Goal: Information Seeking & Learning: Learn about a topic

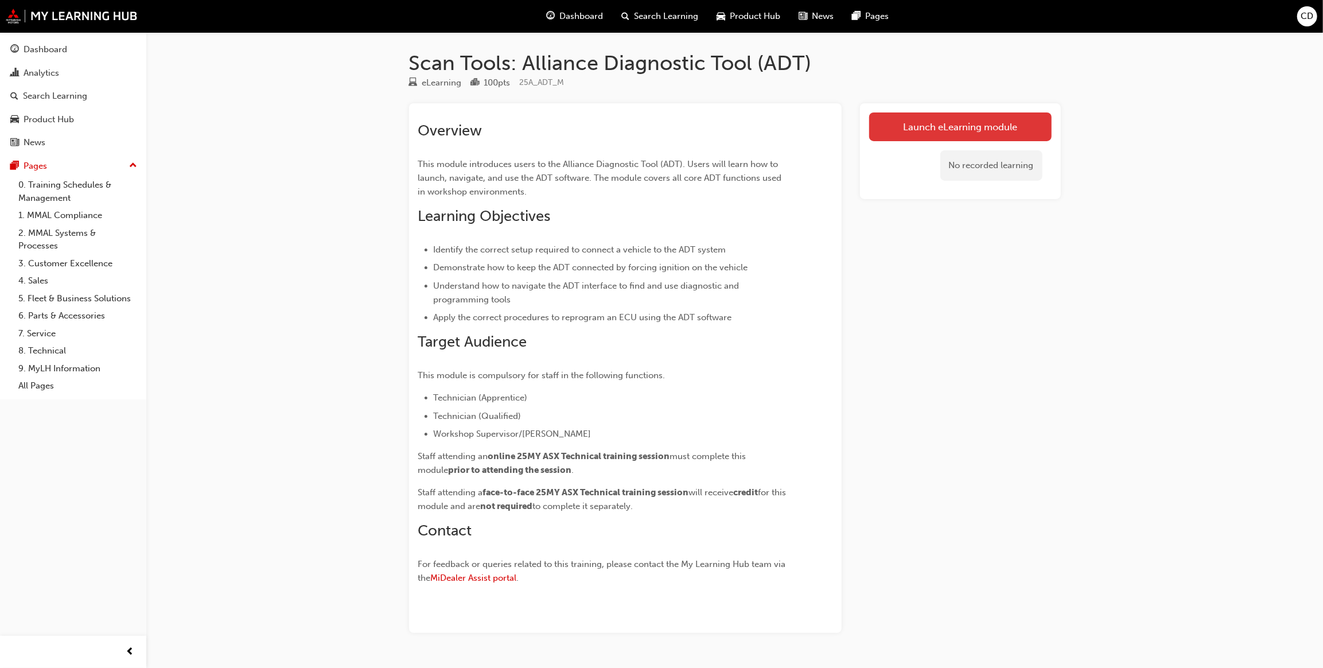
click at [980, 119] on link "Launch eLearning module" at bounding box center [960, 126] width 182 height 29
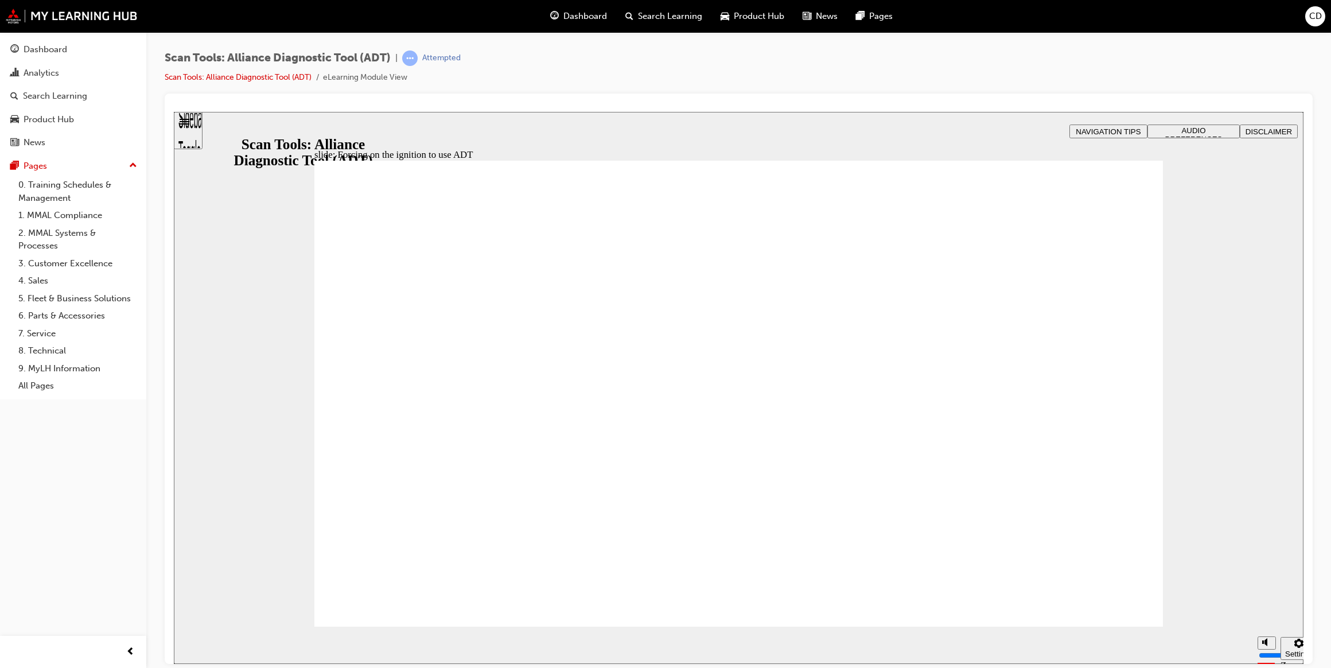
radio input "true"
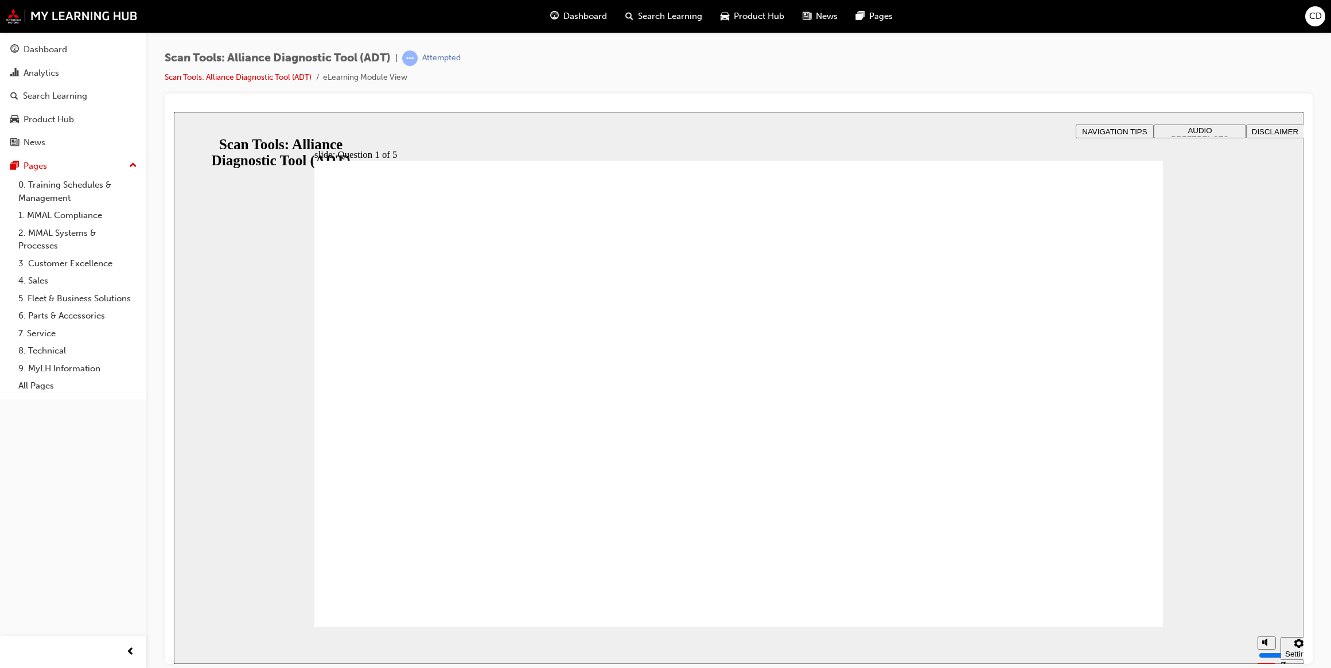
radio input "false"
radio input "true"
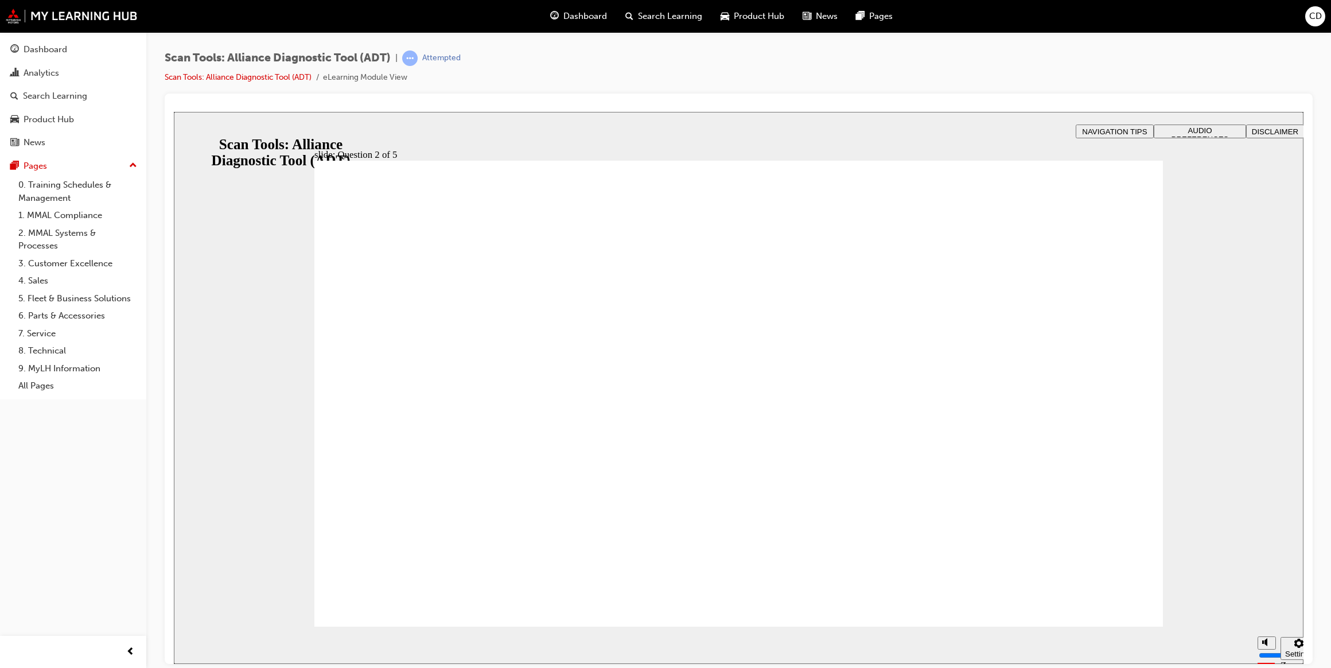
radio input "true"
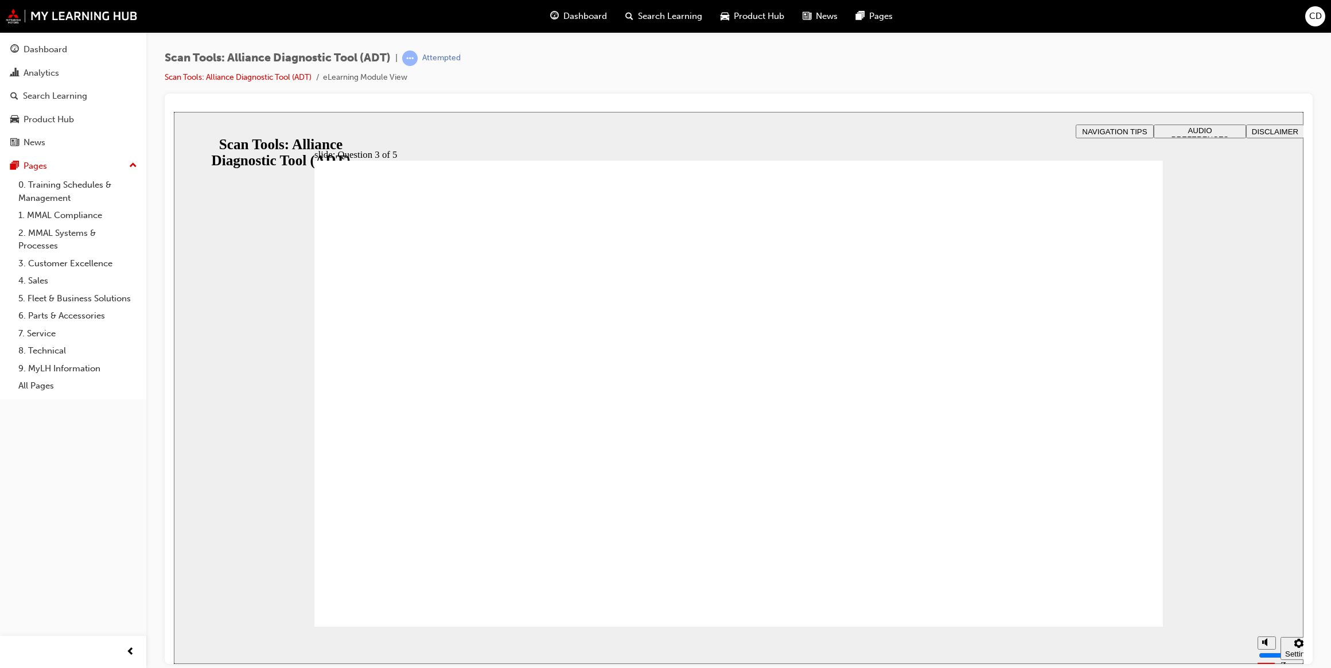
radio input "true"
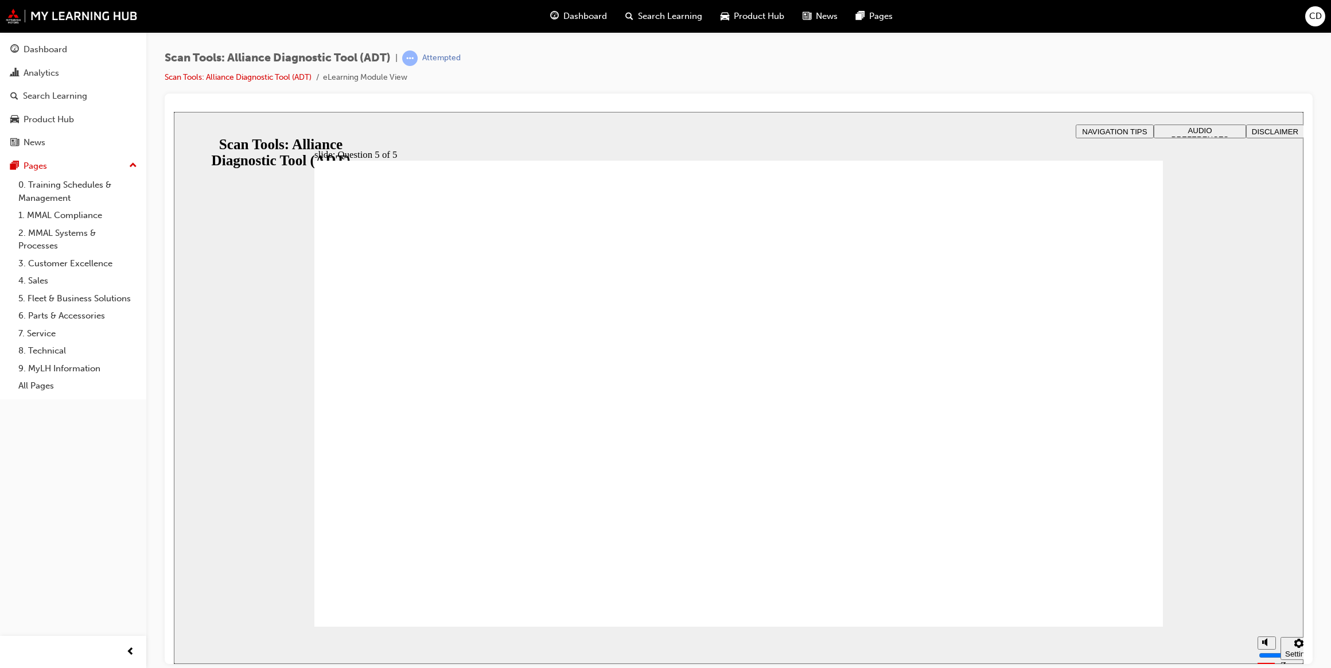
radio input "true"
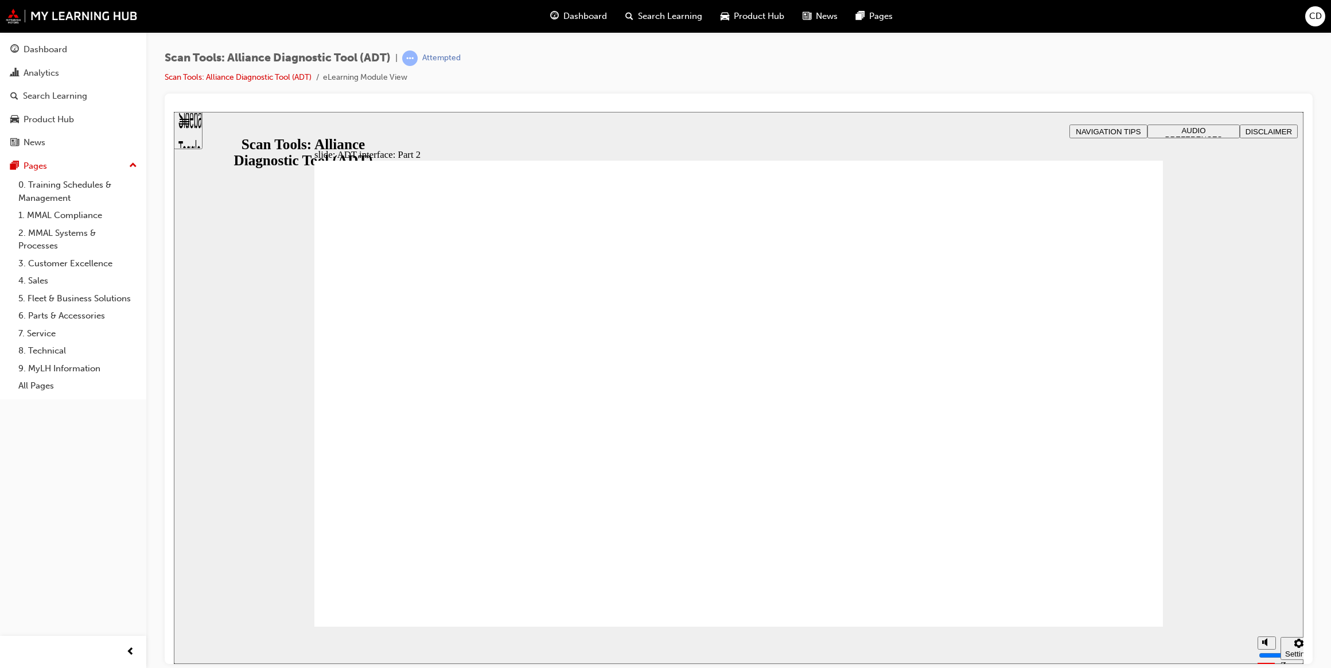
radio input "true"
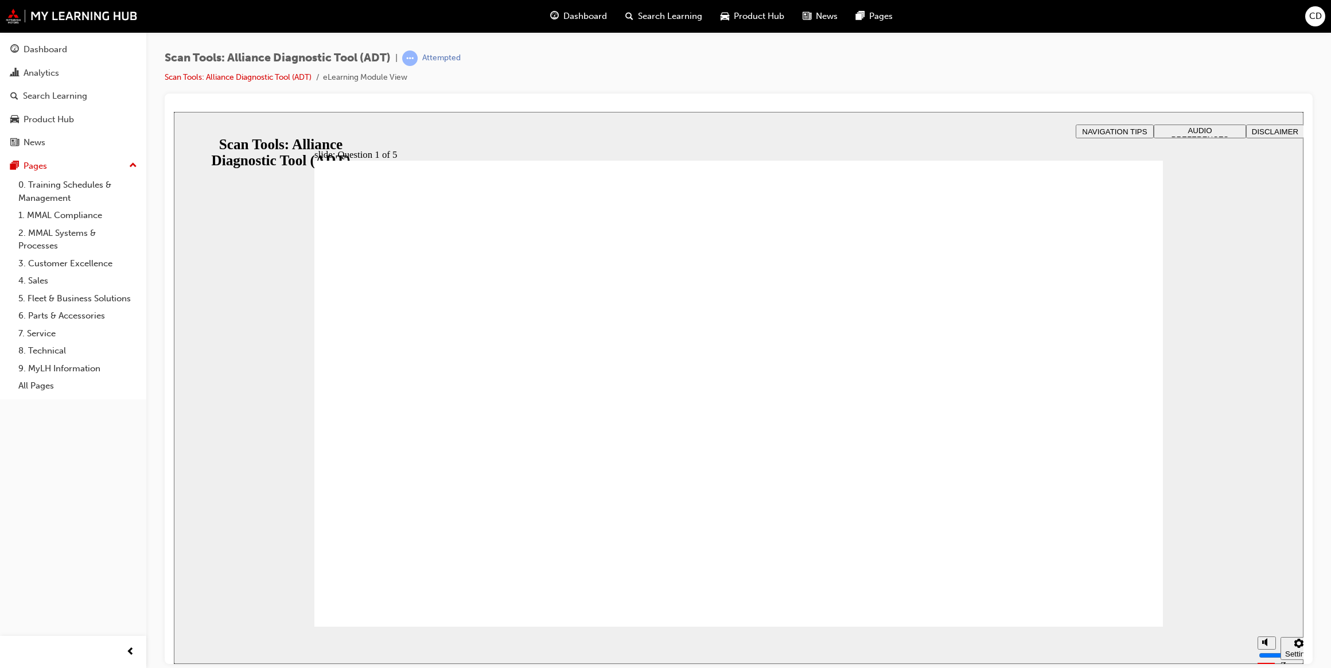
radio input "true"
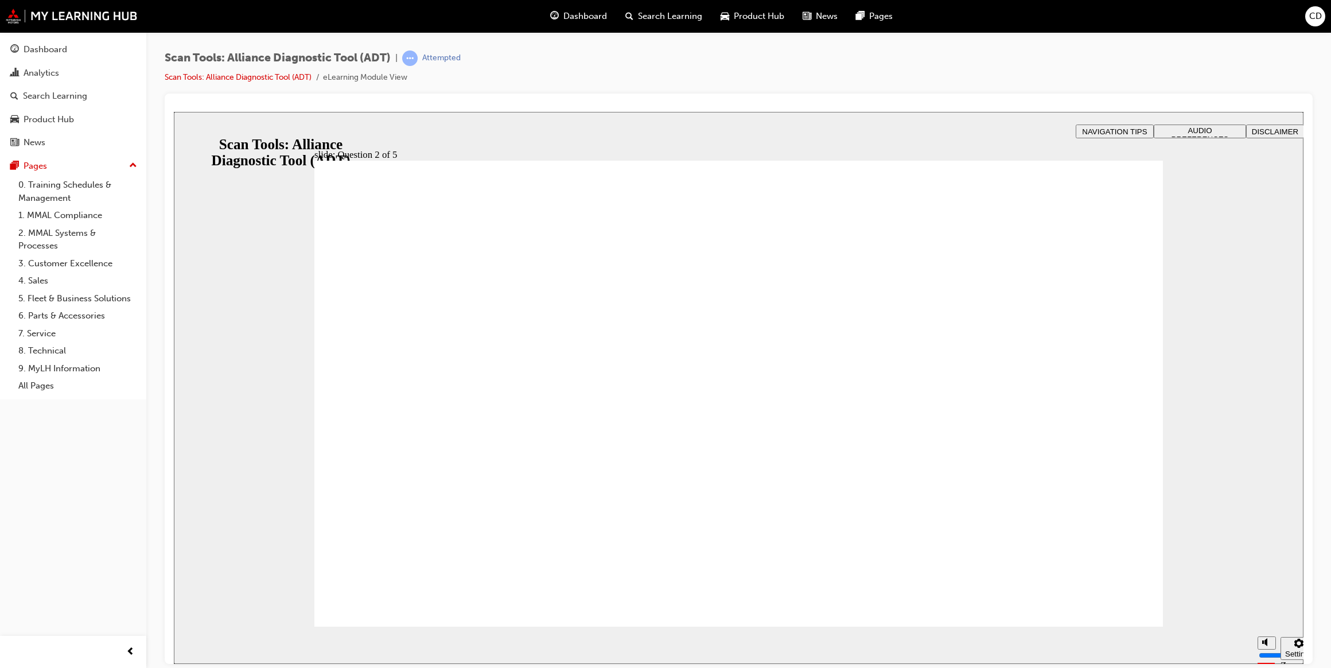
radio input "true"
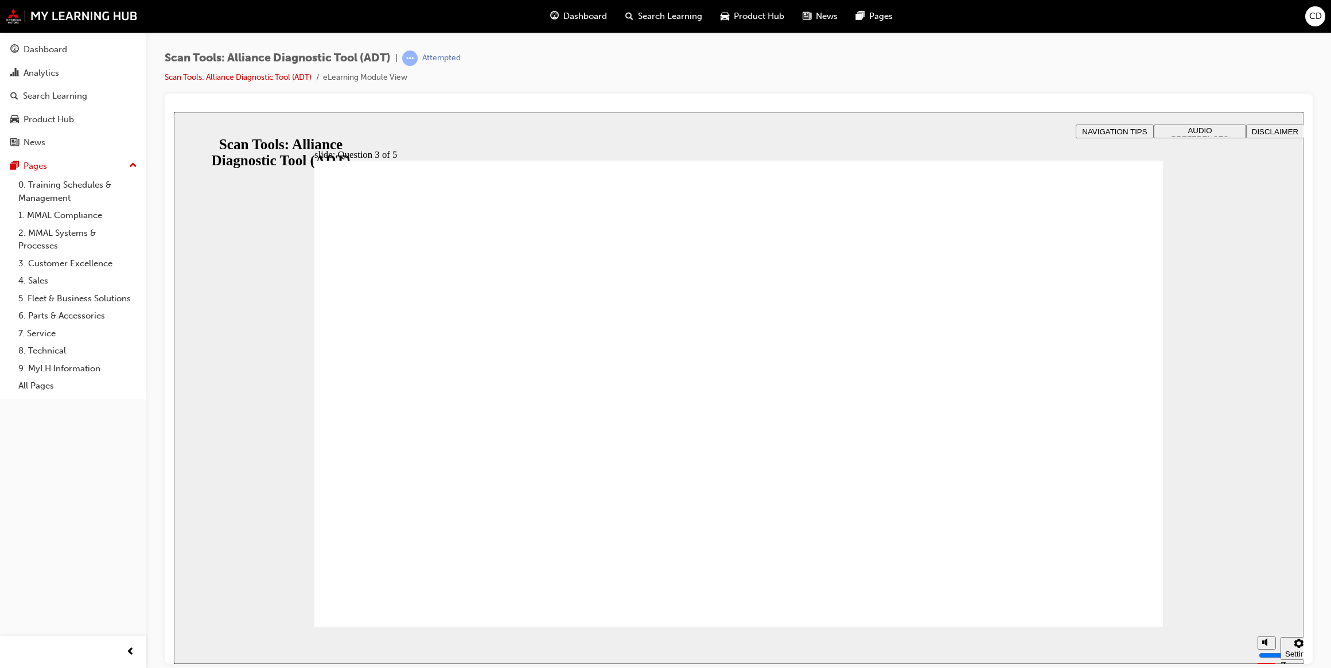
radio input "true"
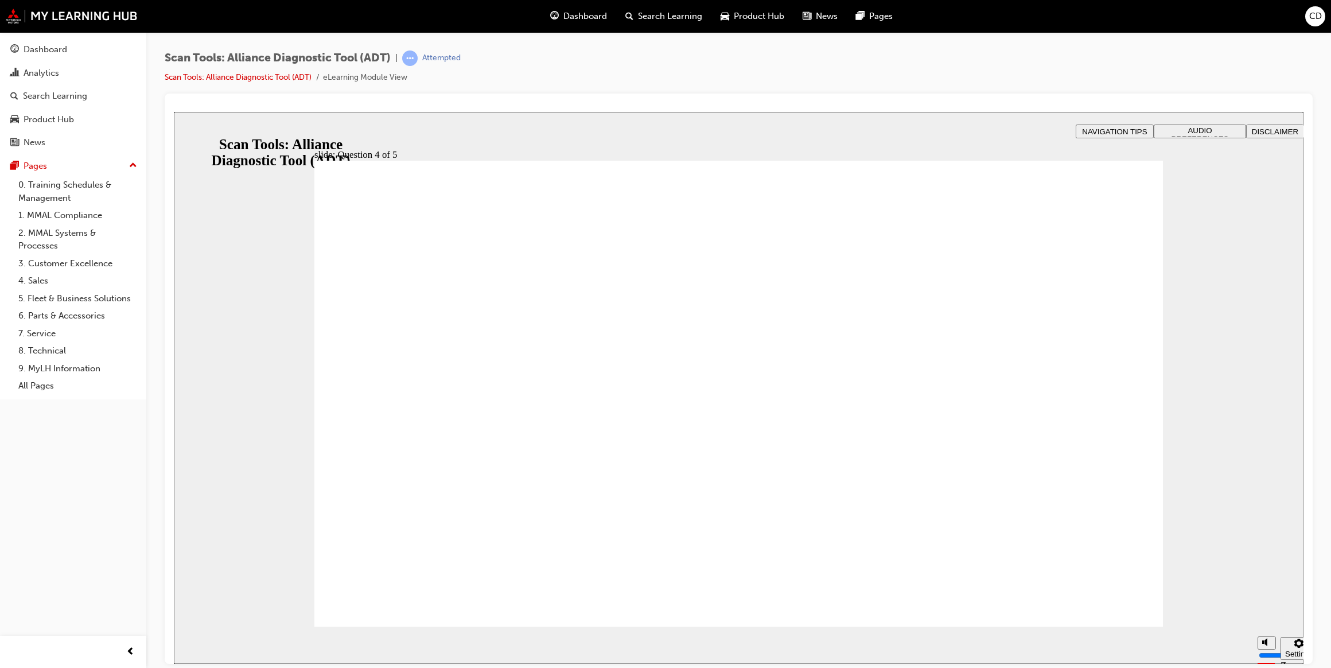
radio input "true"
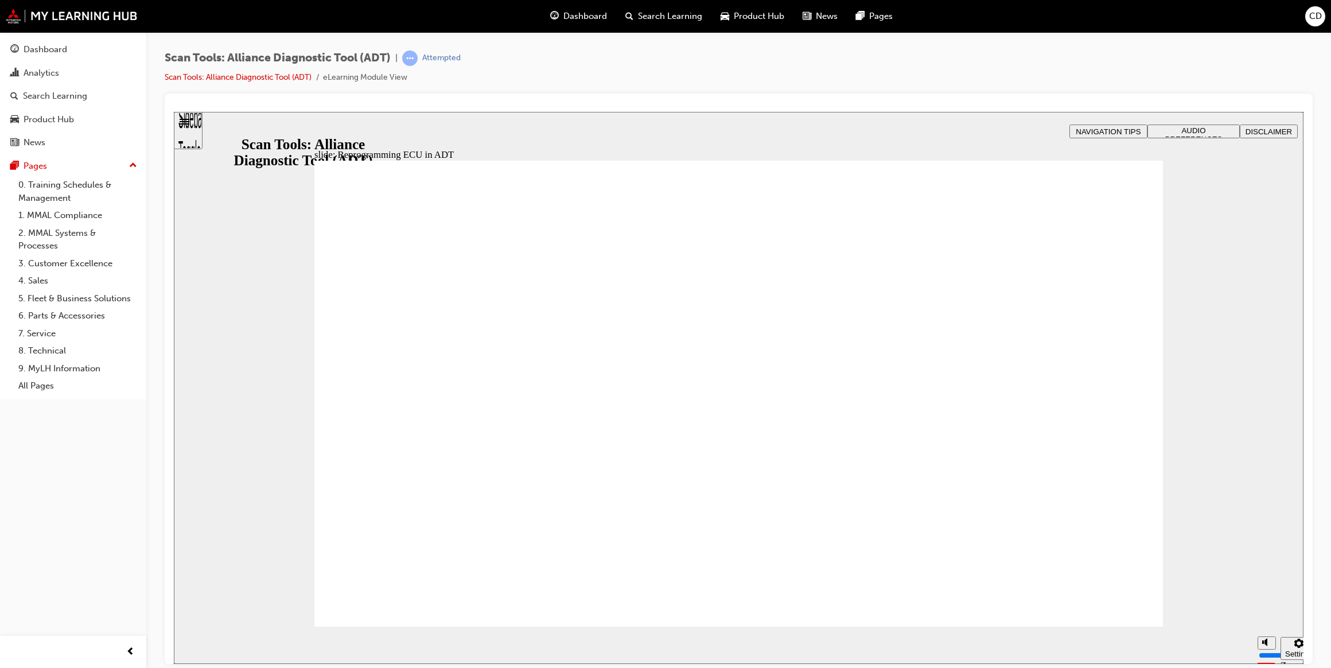
click at [255, 539] on div "slide: Reprogramming ECU in ADT Rectangle 2 Rectangle Freeform 2 Oval 1 Oval 1 …" at bounding box center [739, 387] width 1130 height 552
radio input "true"
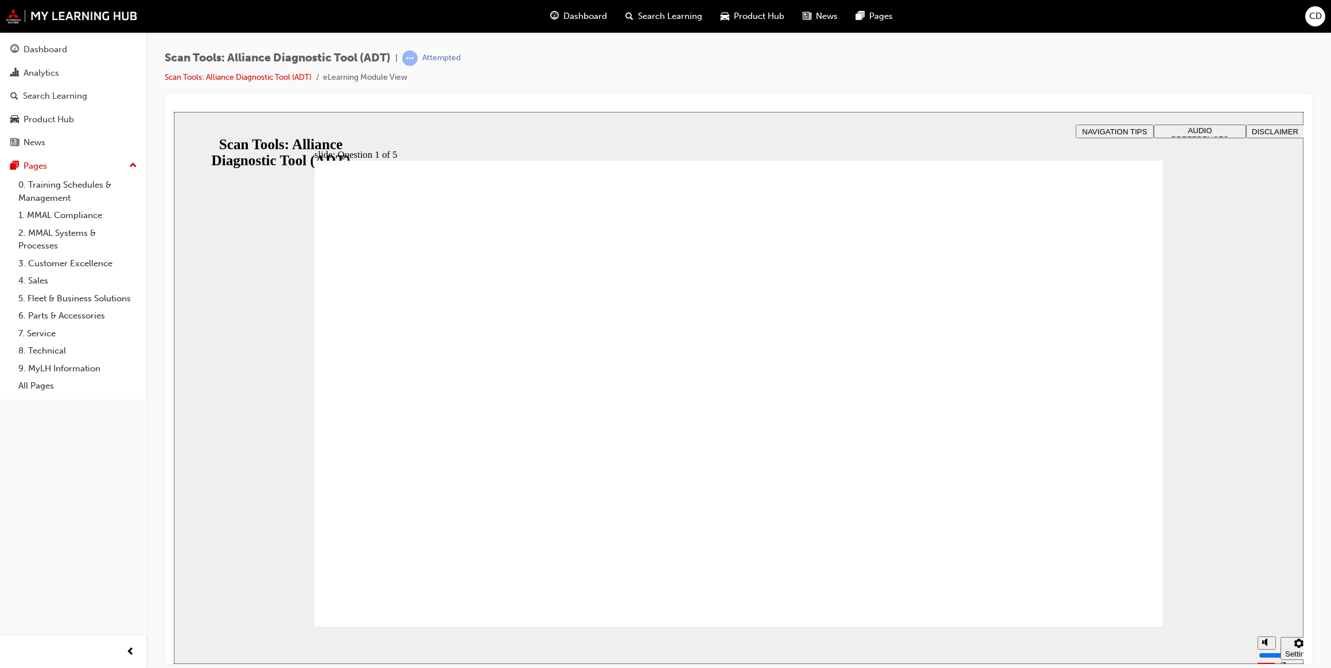
radio input "true"
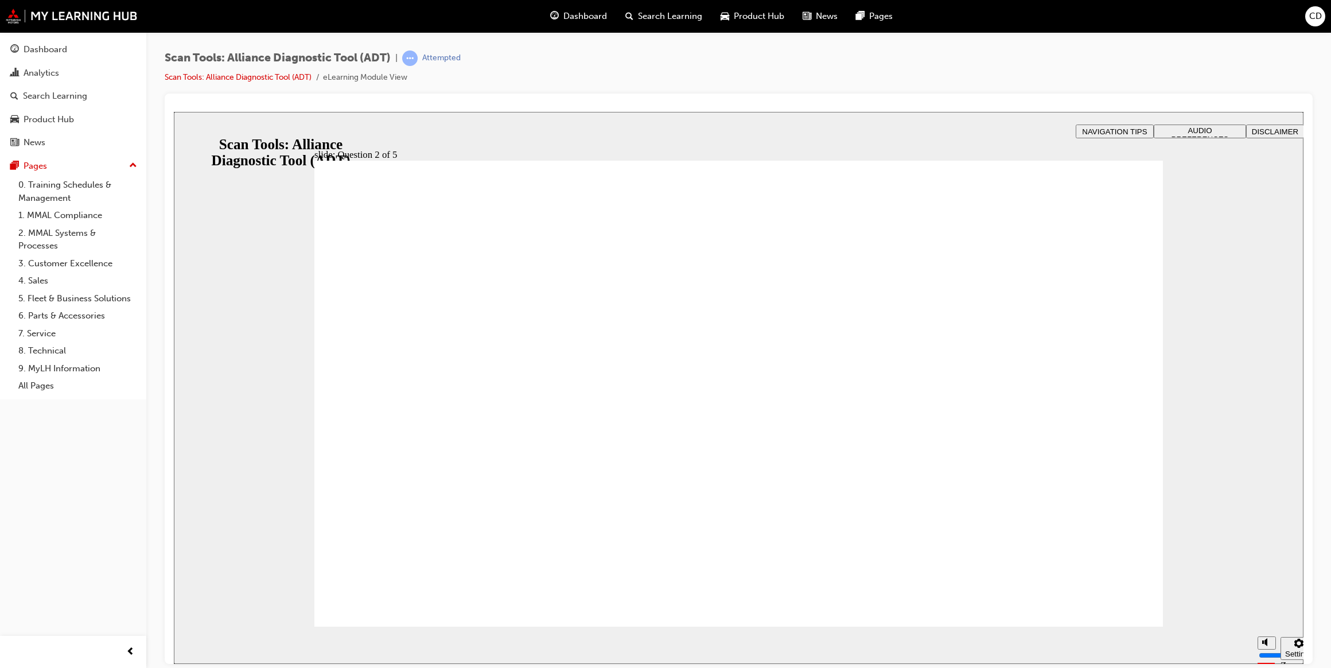
radio input "true"
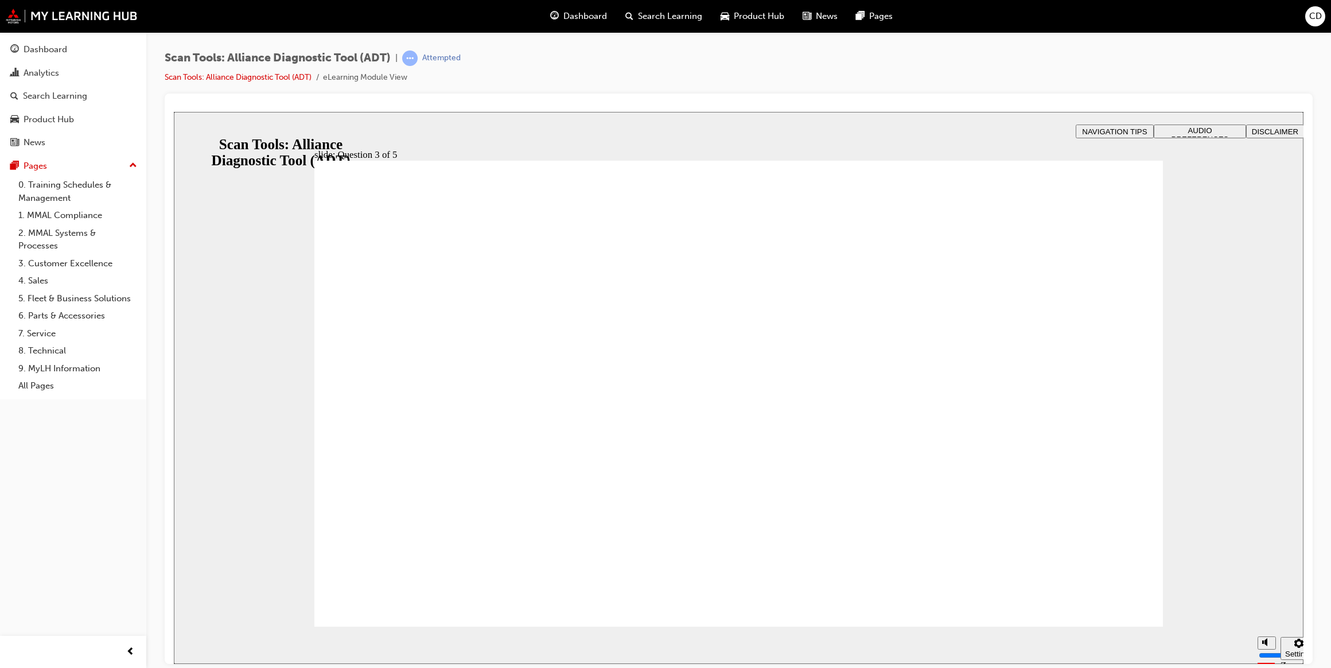
radio input "true"
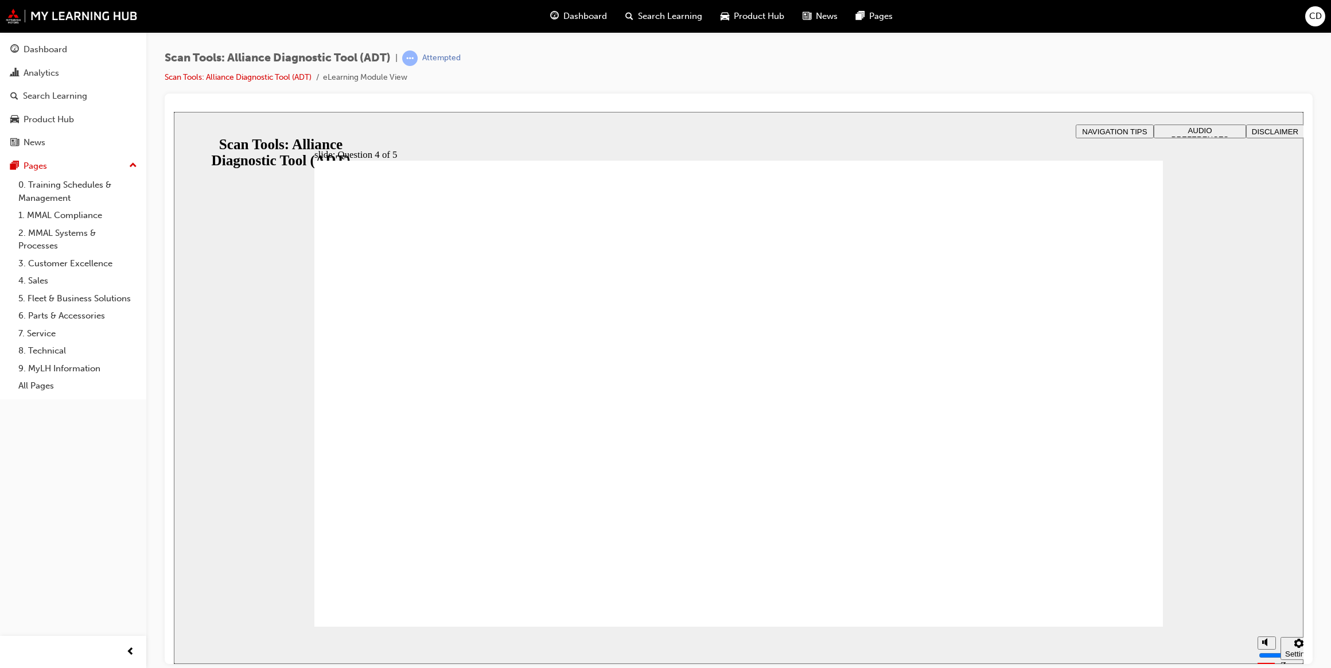
radio input "true"
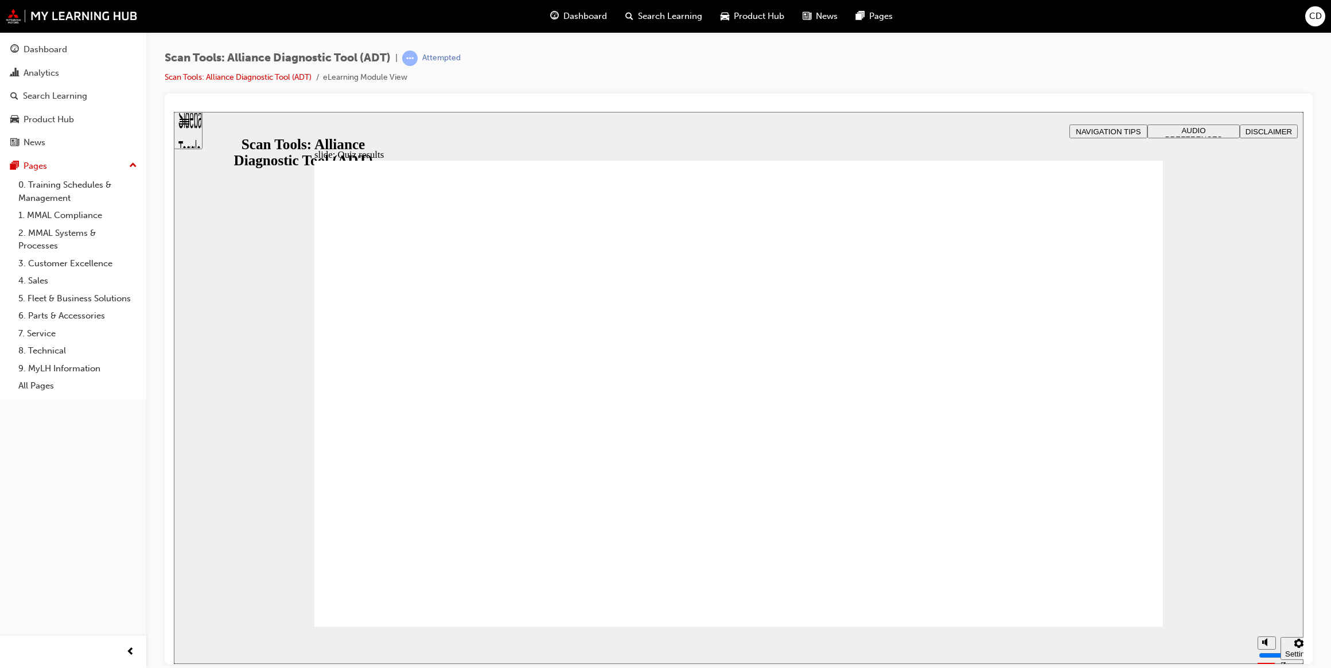
radio input "true"
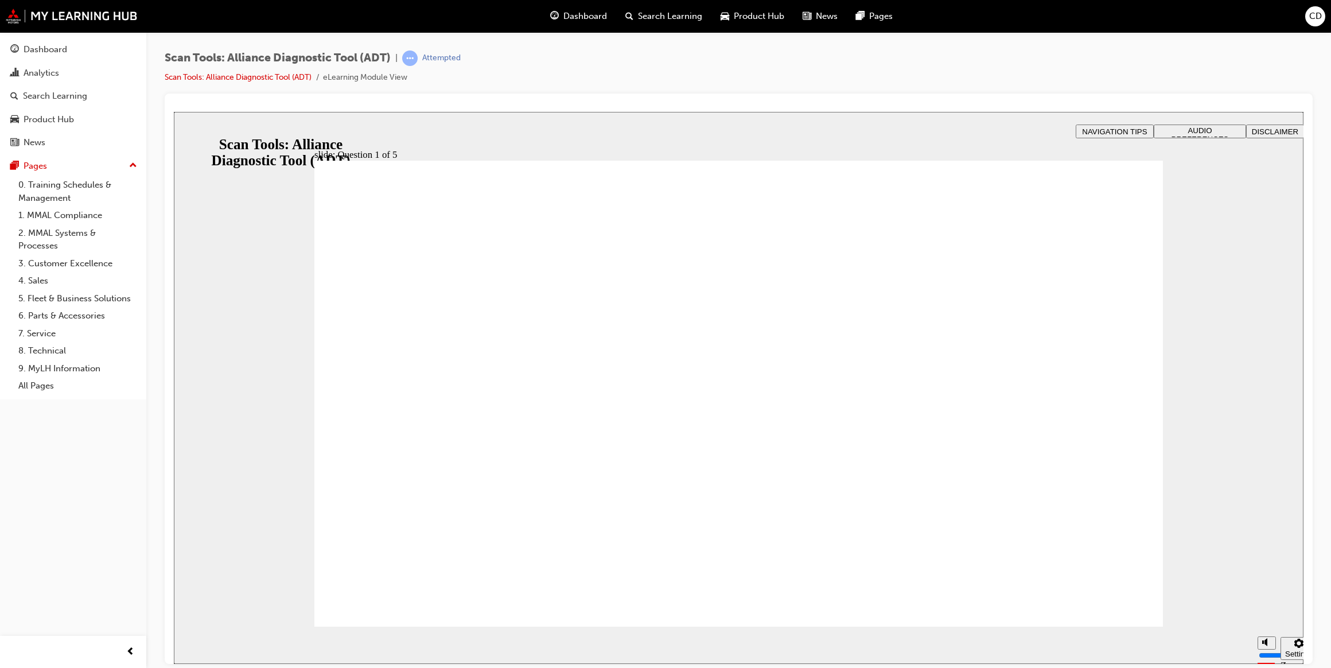
radio input "true"
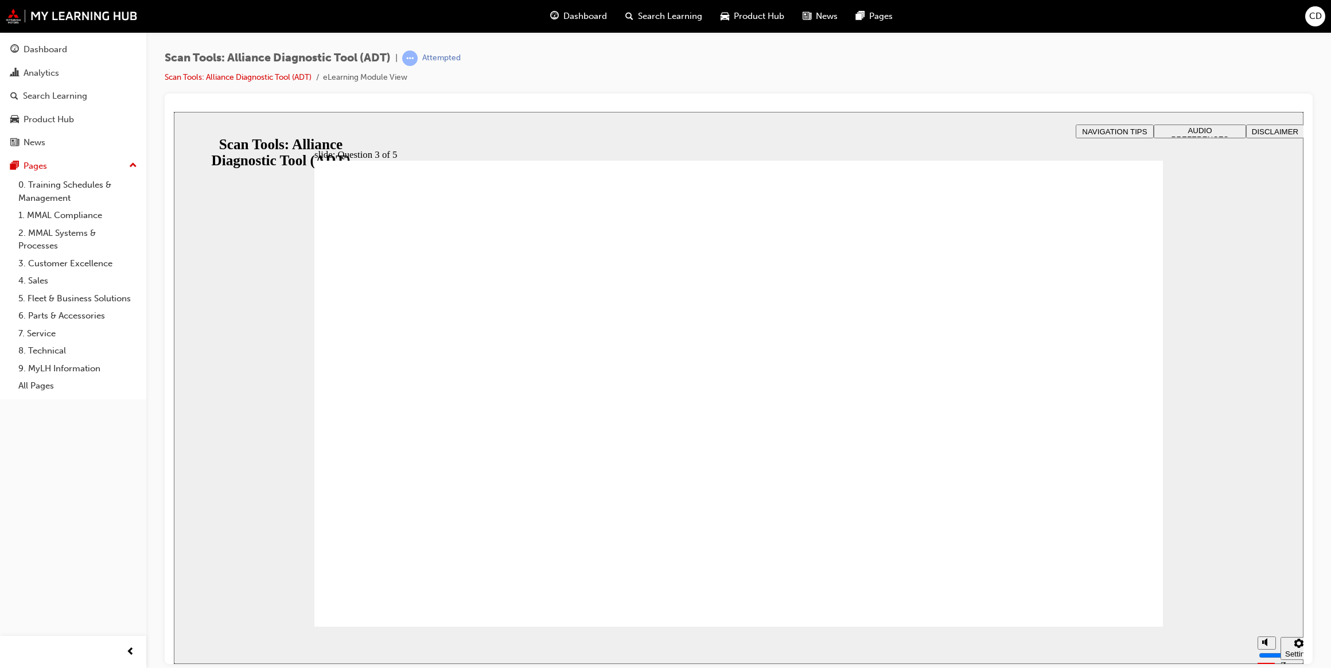
radio input "true"
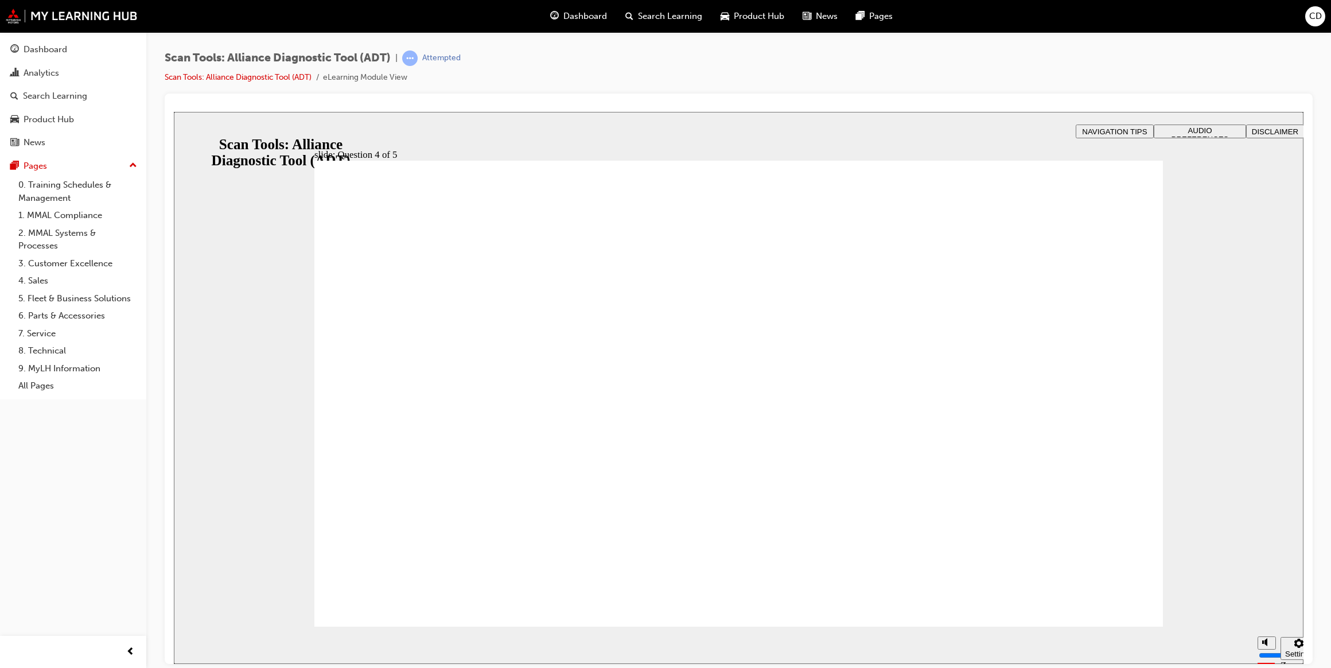
radio input "true"
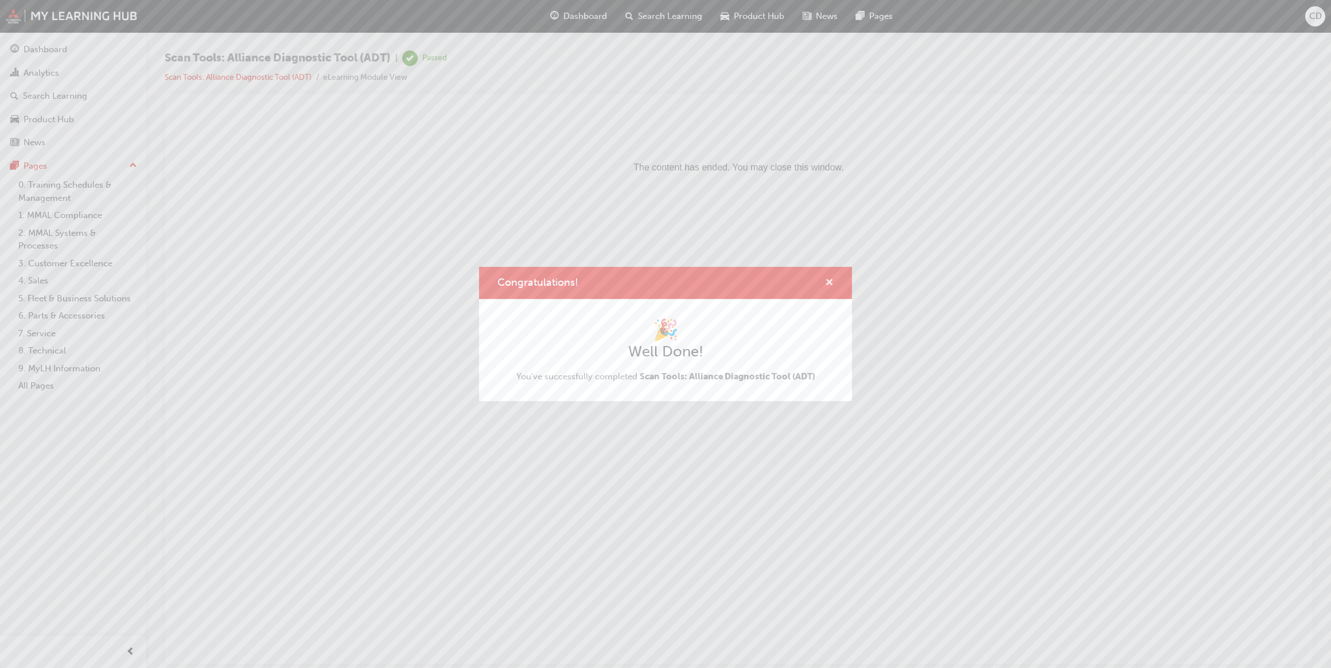
click at [832, 281] on span "cross-icon" at bounding box center [829, 283] width 9 height 10
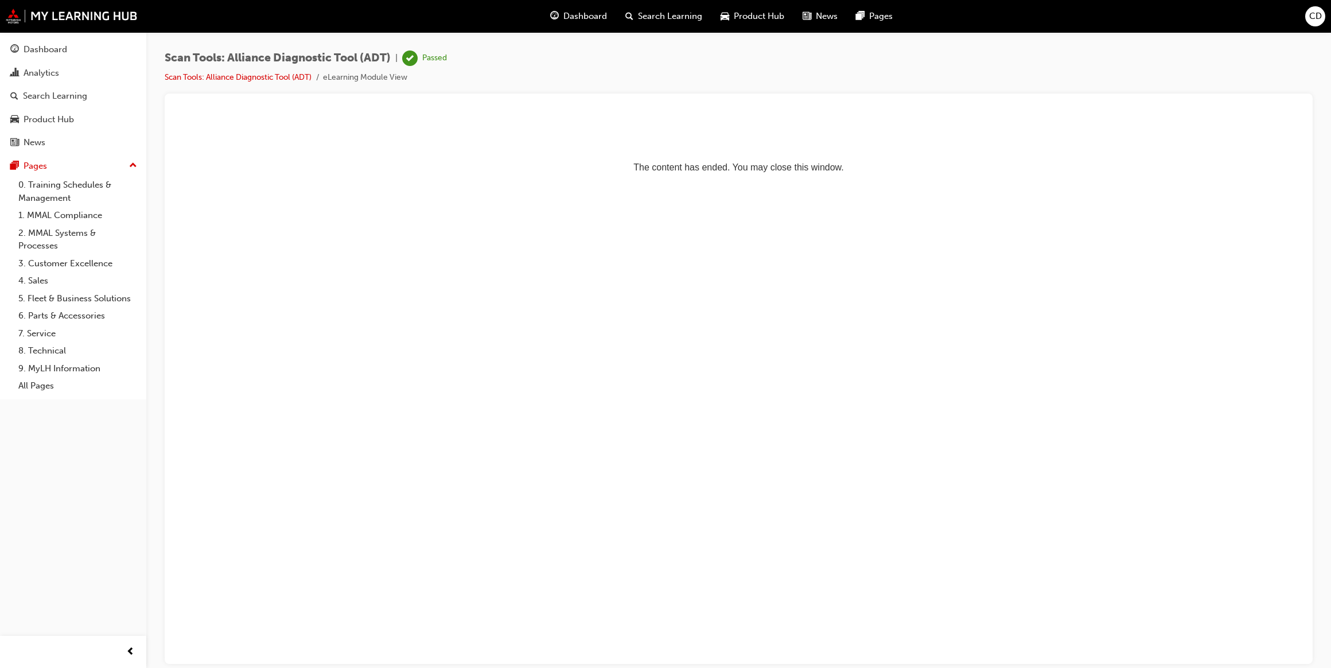
click at [578, 20] on span "Dashboard" at bounding box center [585, 16] width 44 height 13
